Goal: Complete application form

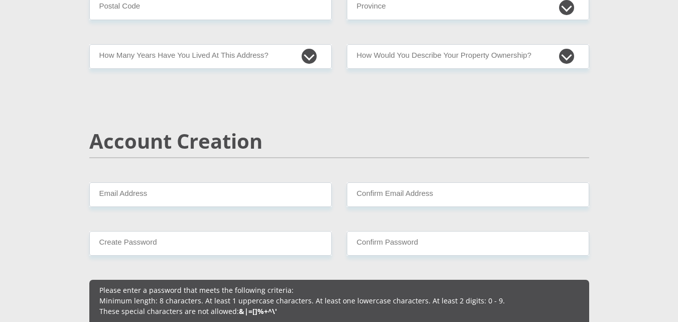
scroll to position [652, 0]
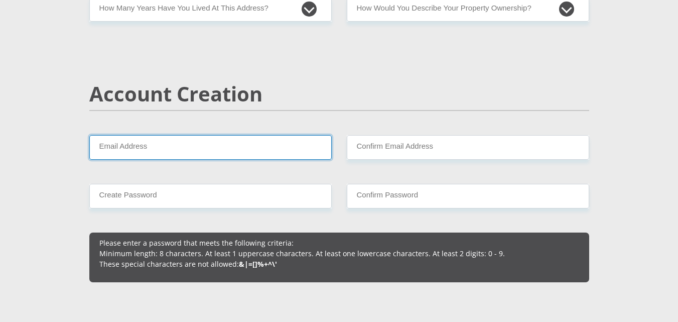
click at [164, 153] on input "Email Address" at bounding box center [210, 147] width 242 height 25
type input "[EMAIL_ADDRESS][DOMAIN_NAME]"
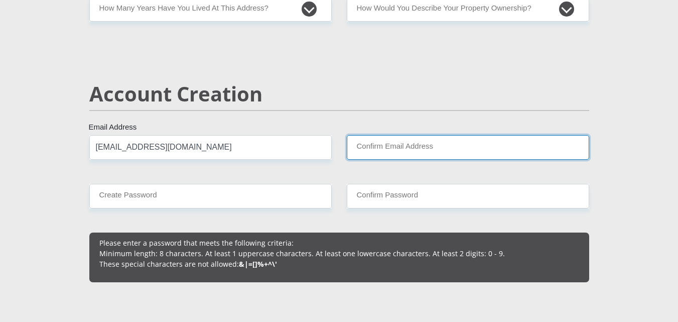
type input "[EMAIL_ADDRESS][DOMAIN_NAME]"
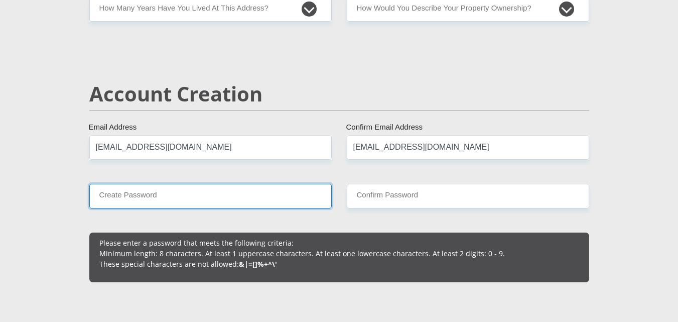
click at [166, 194] on input "Create Password" at bounding box center [210, 196] width 242 height 25
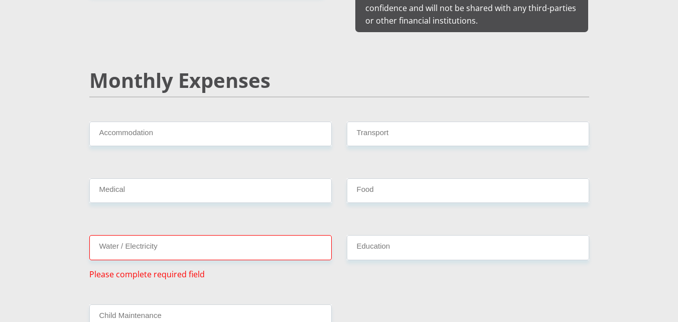
scroll to position [1154, 0]
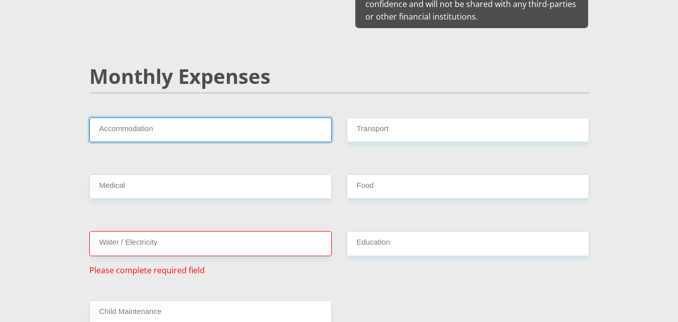
click at [168, 120] on input "Accommodation" at bounding box center [210, 129] width 242 height 25
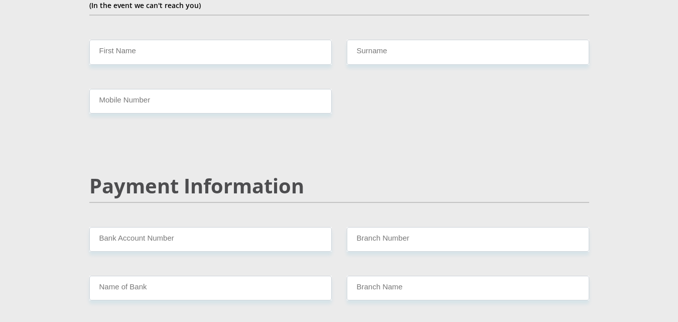
scroll to position [1807, 0]
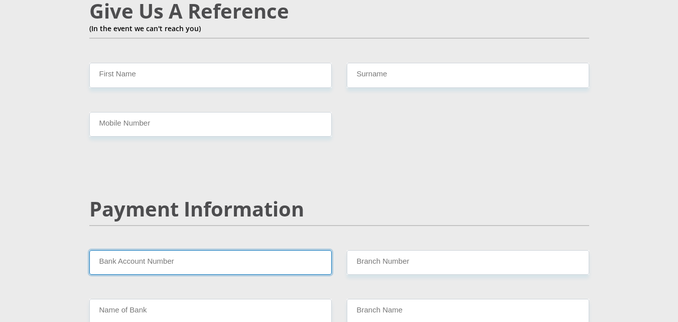
click at [188, 250] on input "Bank Account Number" at bounding box center [210, 262] width 242 height 25
